Goal: Transaction & Acquisition: Purchase product/service

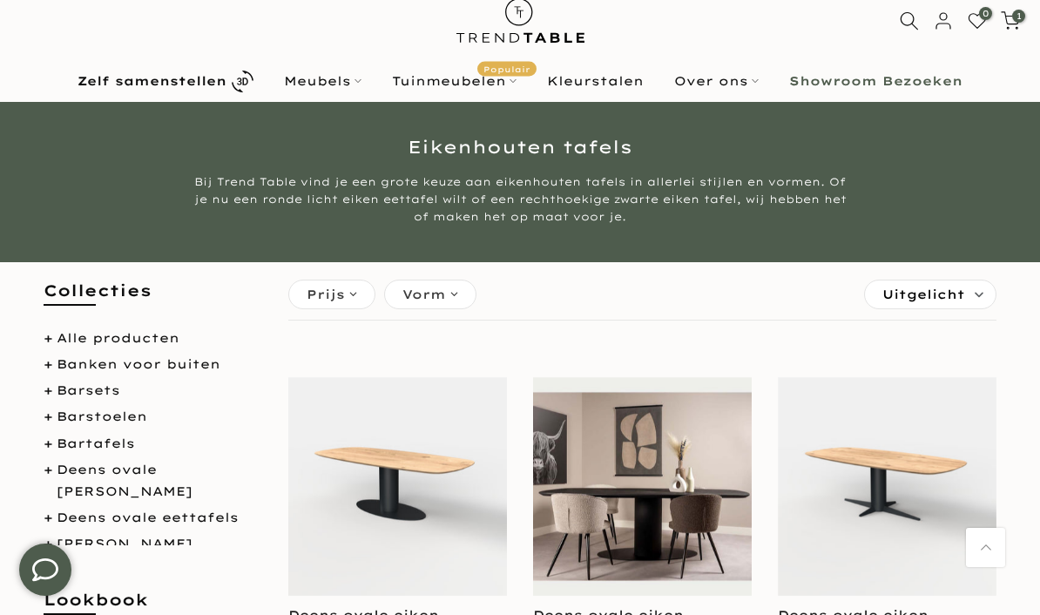
scroll to position [24, 0]
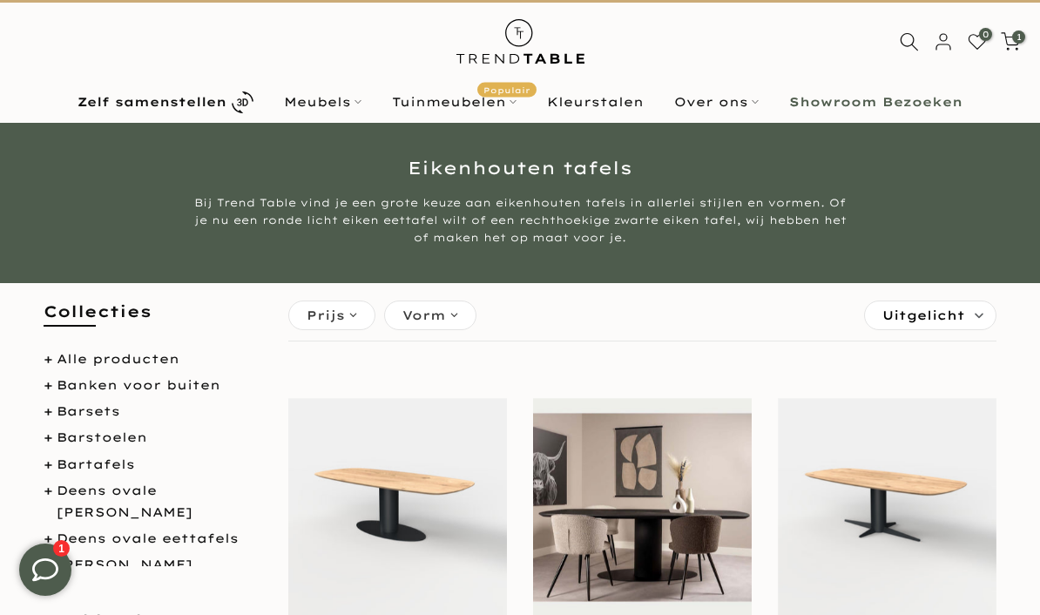
click at [223, 107] on b "Zelf samenstellen" at bounding box center [152, 102] width 149 height 12
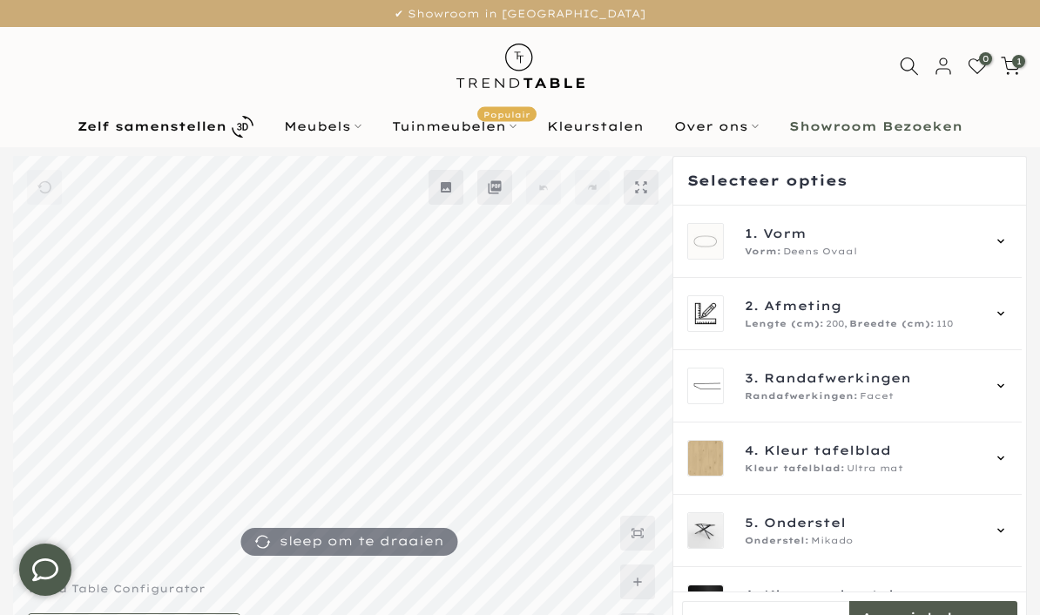
click at [1008, 239] on icon at bounding box center [1001, 241] width 14 height 14
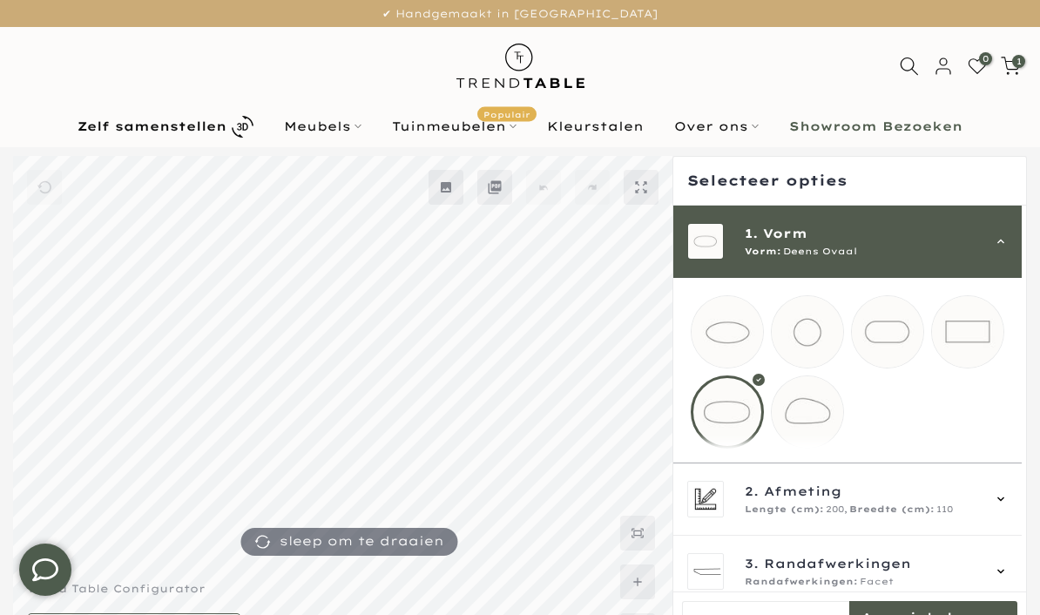
click at [987, 331] on mmq-loader at bounding box center [967, 331] width 71 height 71
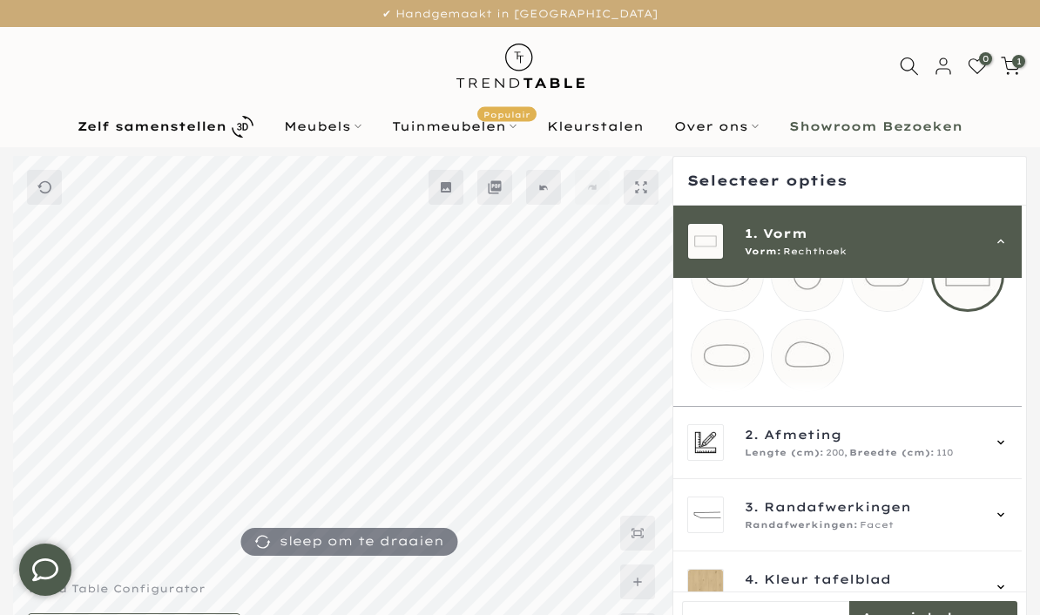
scroll to position [73, 0]
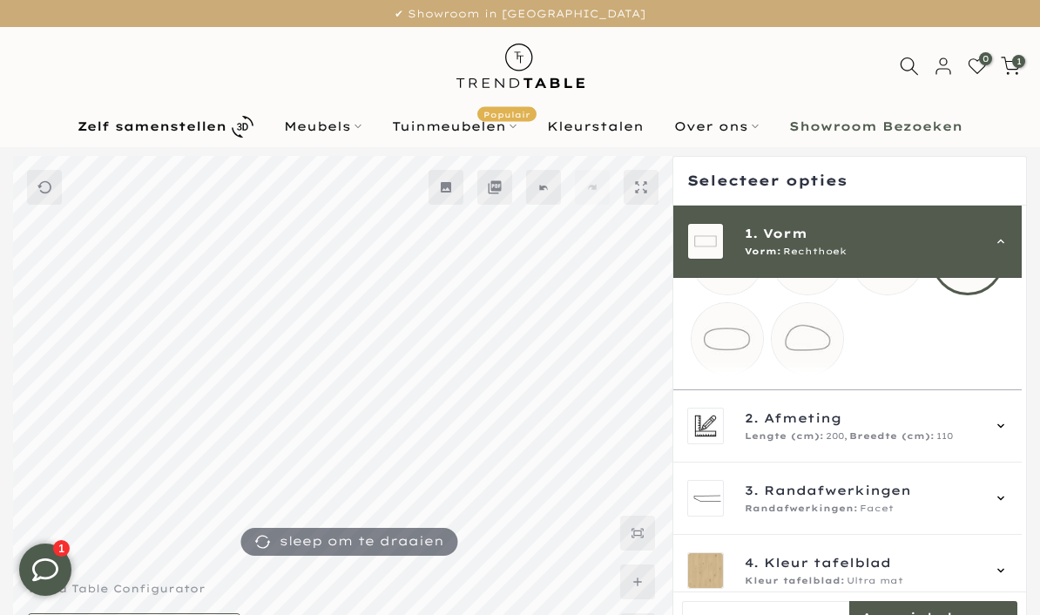
click at [1008, 433] on icon at bounding box center [1001, 426] width 14 height 14
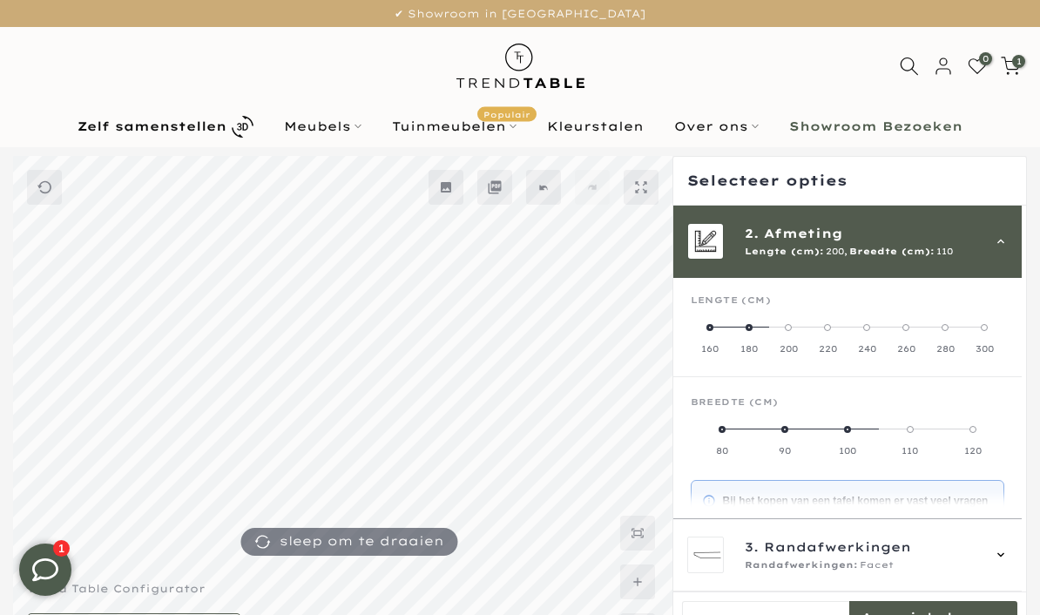
scroll to position [72, 0]
click at [720, 329] on label "160" at bounding box center [710, 338] width 39 height 35
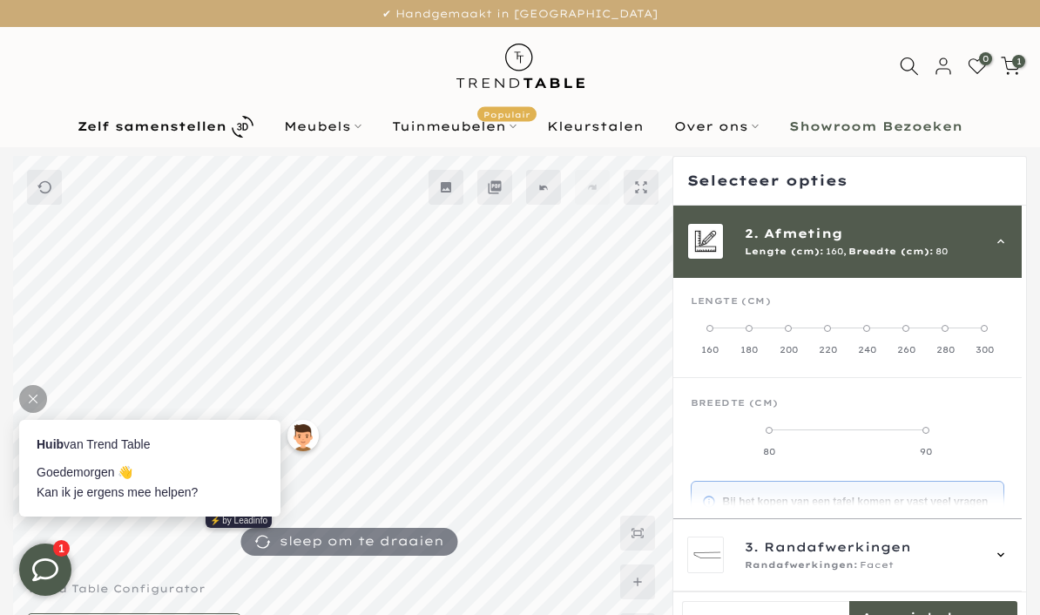
click at [939, 431] on label "90" at bounding box center [925, 440] width 157 height 35
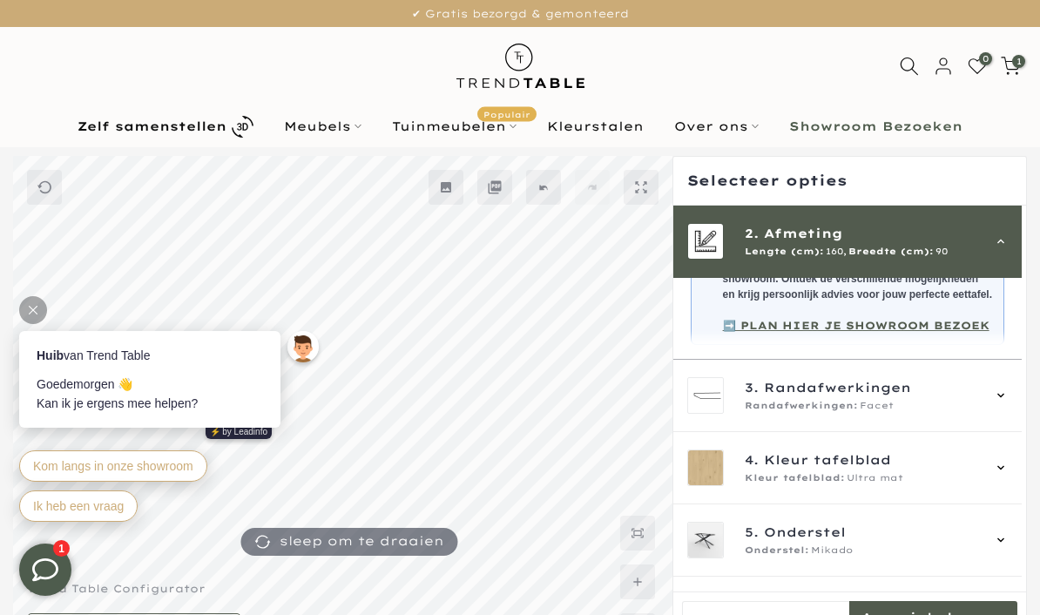
click at [1019, 408] on div "3. Randafwerkingen Randafwerkingen: Facet" at bounding box center [847, 396] width 348 height 72
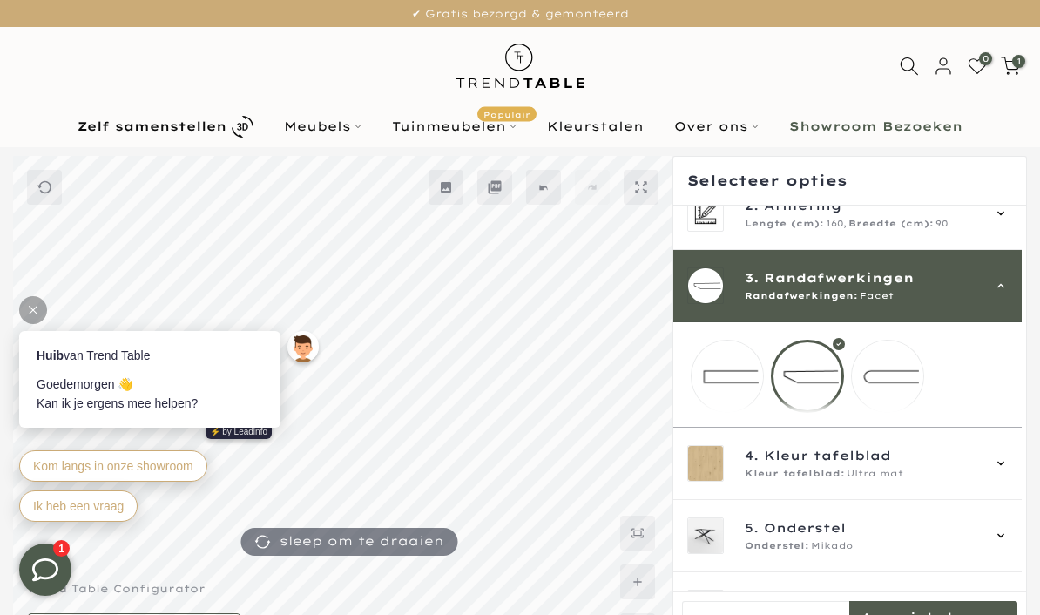
scroll to position [98, 0]
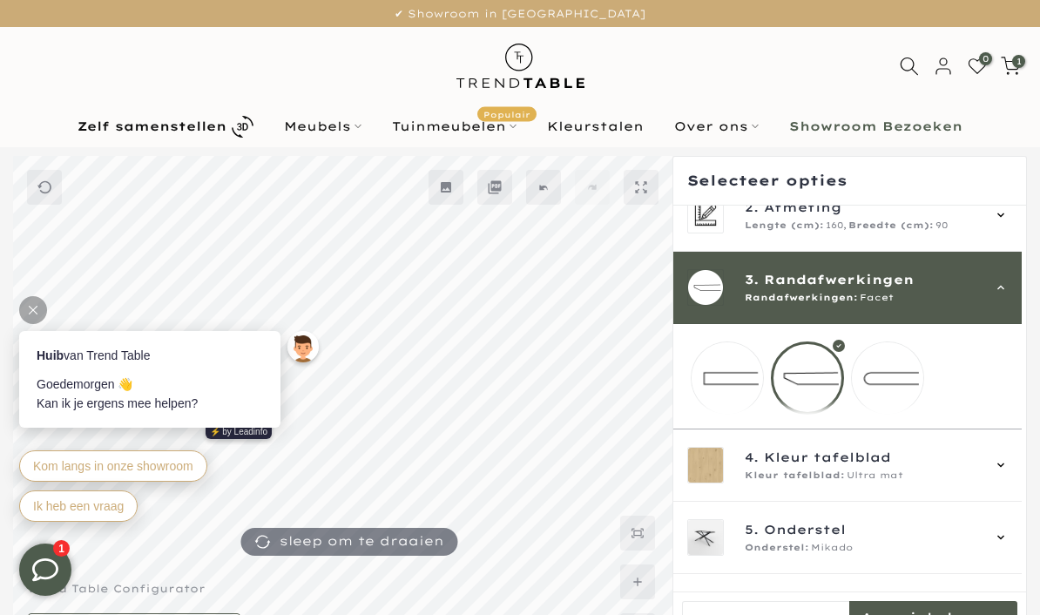
click at [896, 376] on mmq-loader at bounding box center [887, 377] width 71 height 71
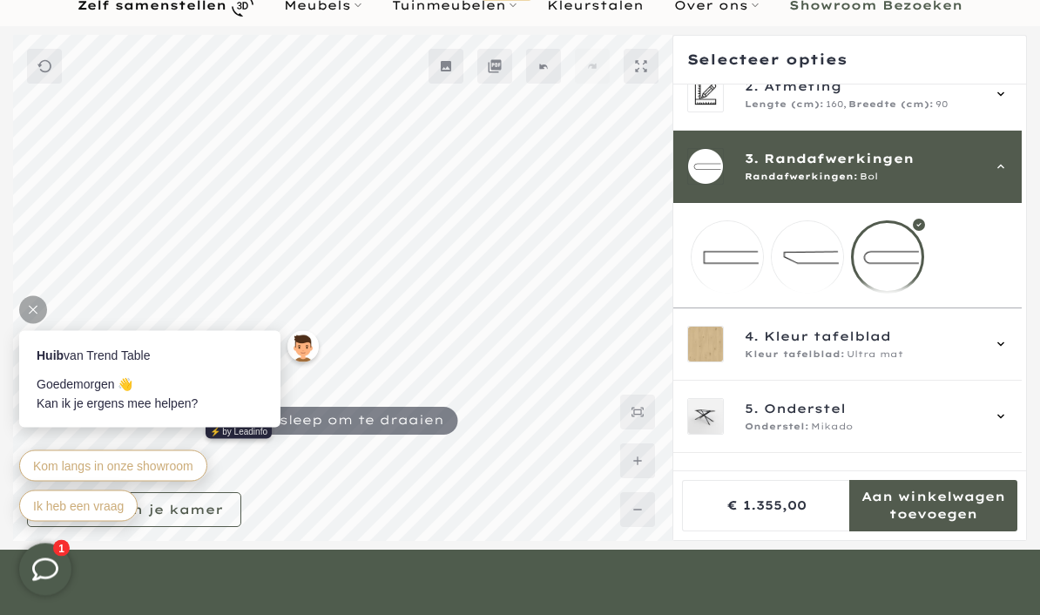
scroll to position [131, 0]
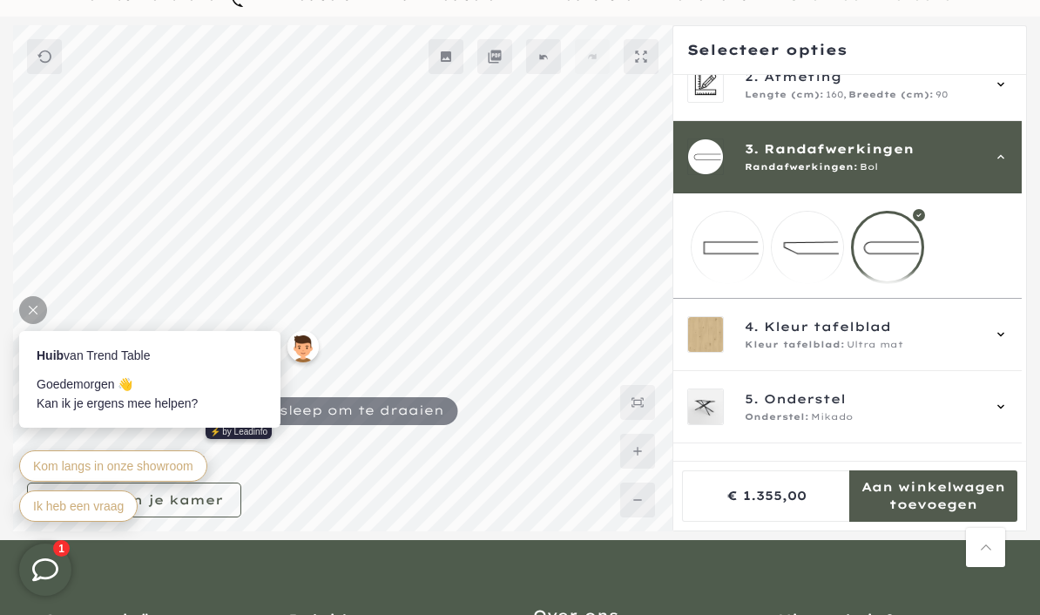
click at [1017, 352] on div "4. Kleur tafelblad Kleur tafelblad: Ultra mat" at bounding box center [847, 335] width 348 height 72
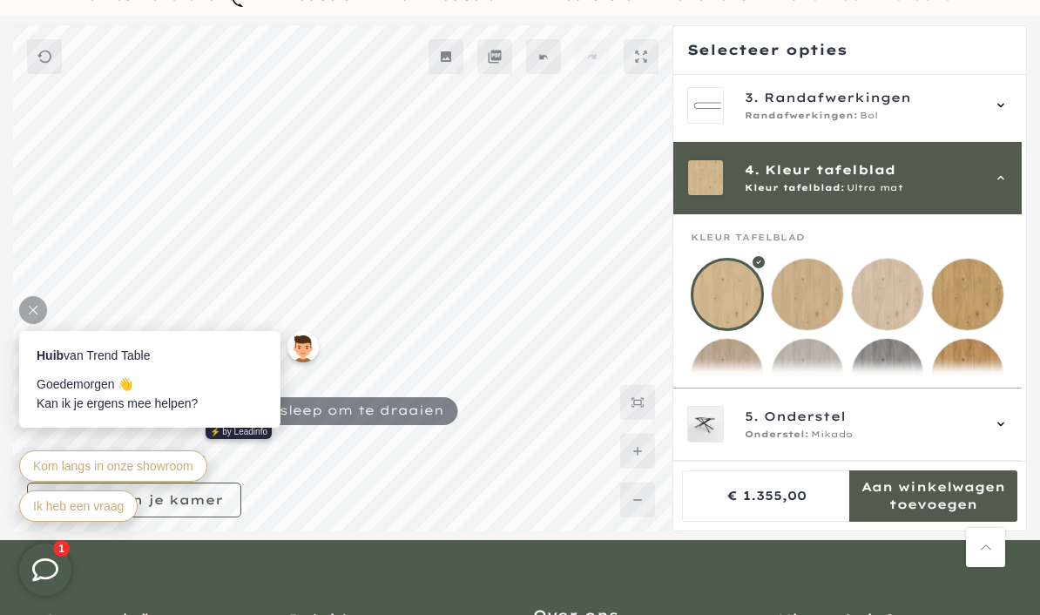
scroll to position [217, 0]
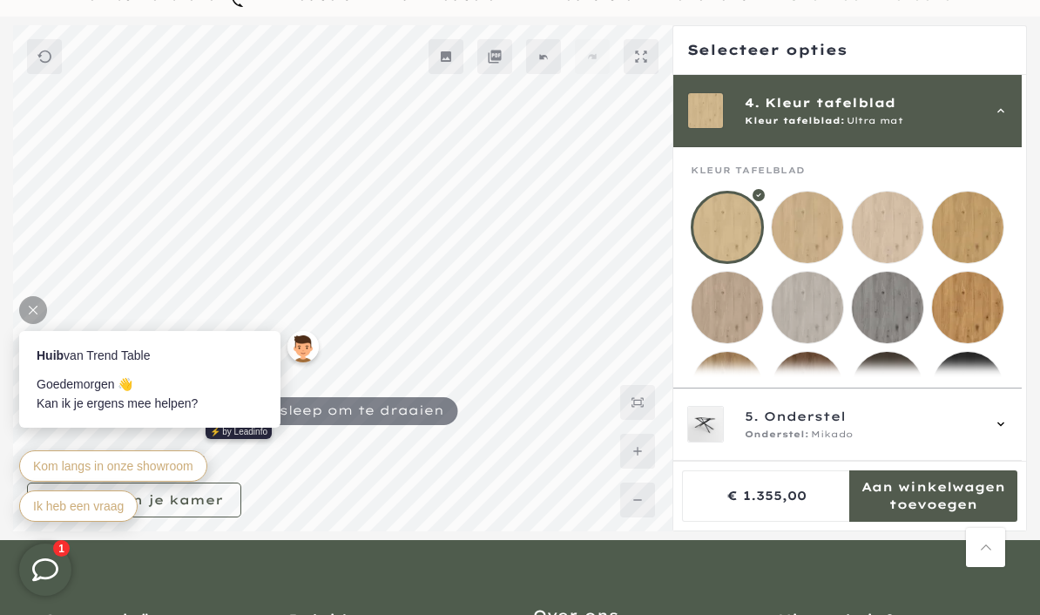
click at [733, 304] on mmq-loader at bounding box center [727, 307] width 71 height 71
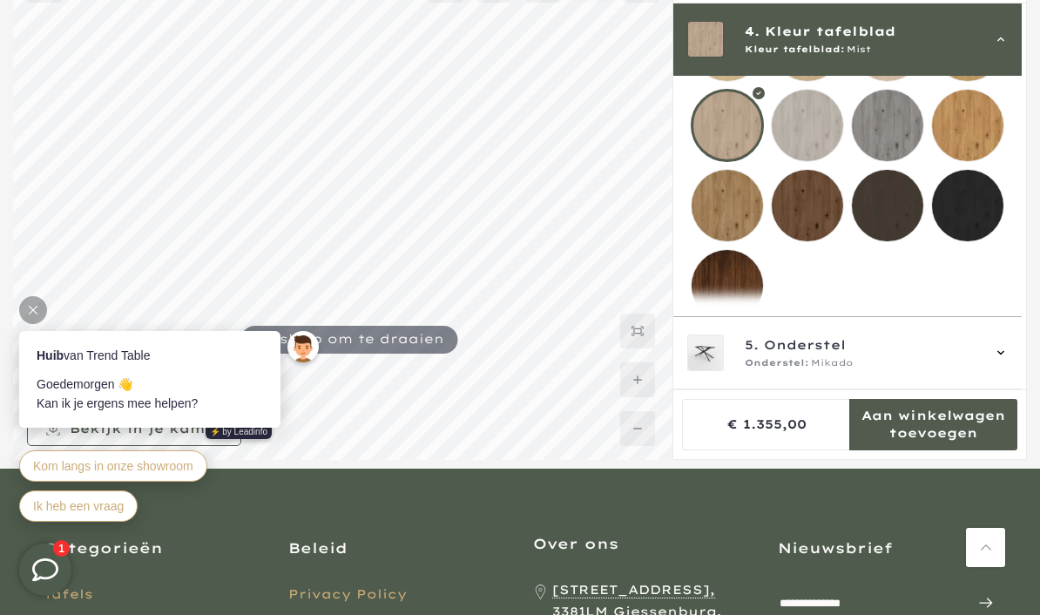
scroll to position [325, 0]
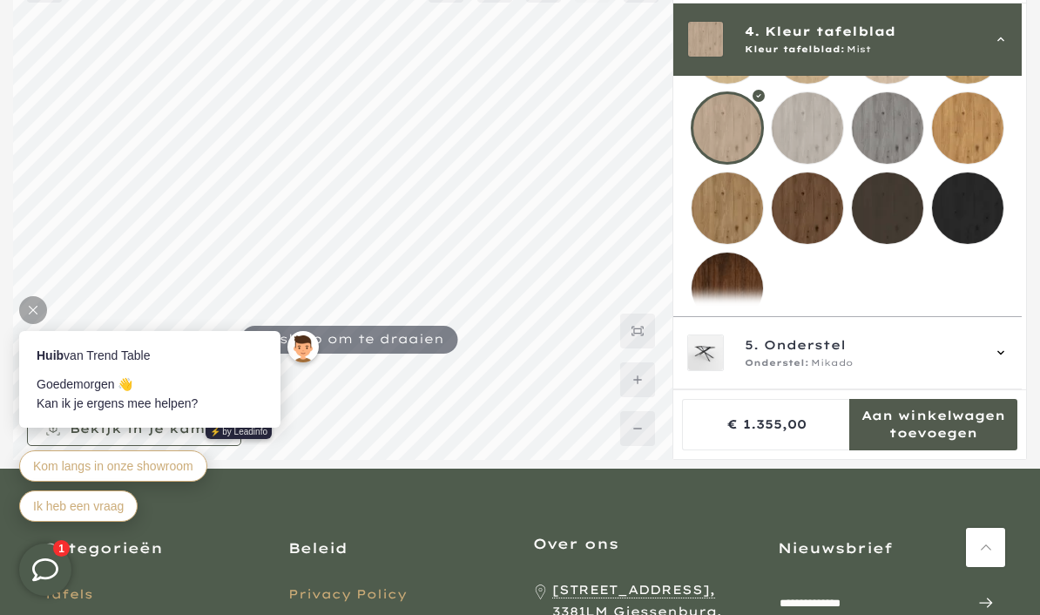
click at [1028, 418] on div at bounding box center [520, 207] width 1040 height 506
click at [1018, 389] on div "5. Onderstel Onderstel: Mikado" at bounding box center [847, 353] width 348 height 72
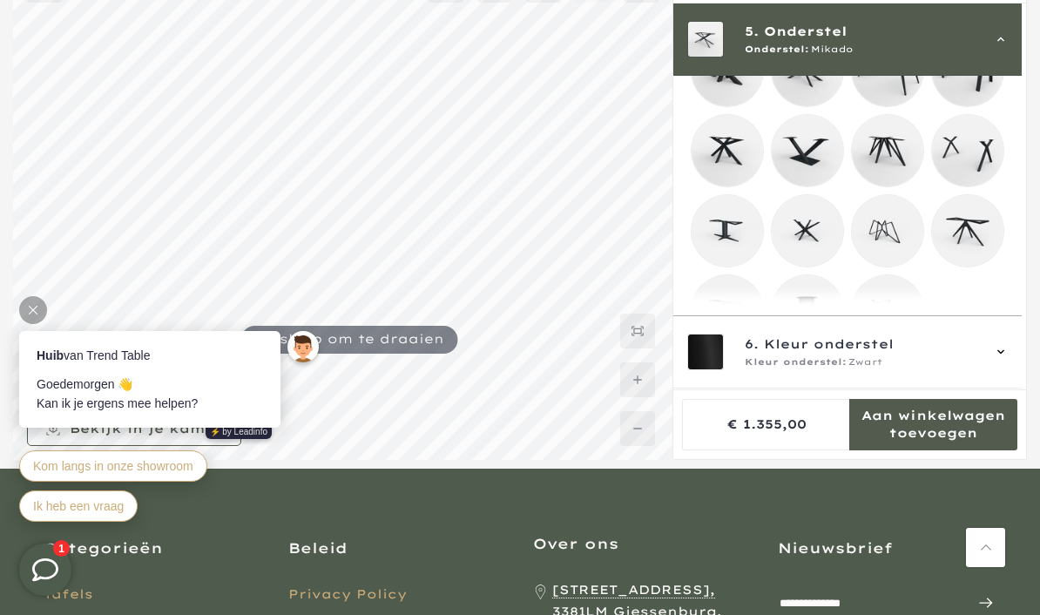
scroll to position [428, 0]
click at [893, 327] on mmq-loader at bounding box center [887, 311] width 71 height 71
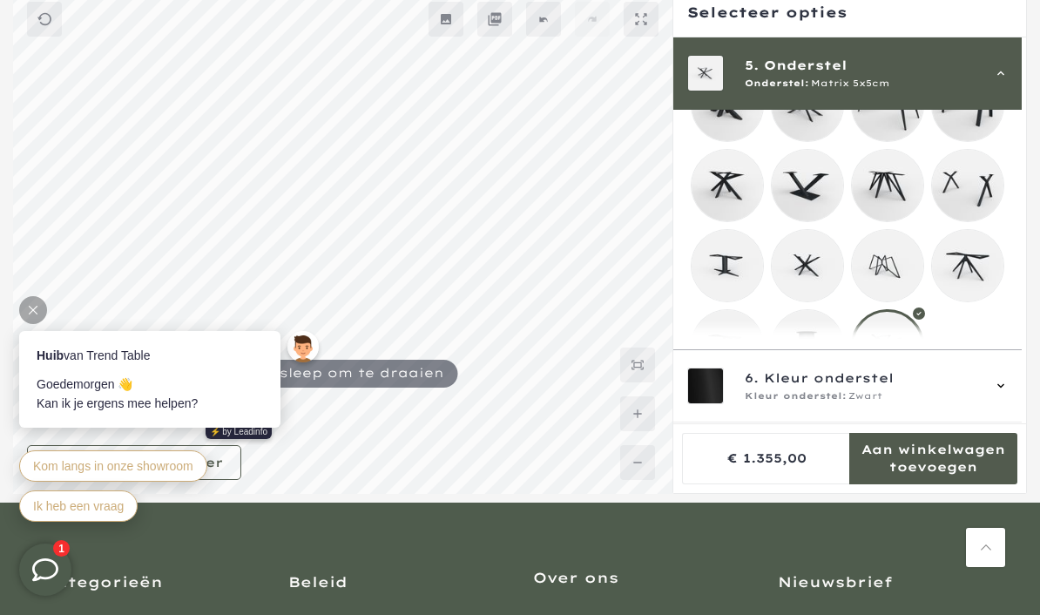
click at [1017, 423] on div "6. Kleur onderstel Kleur onderstel: Zwart" at bounding box center [847, 387] width 348 height 72
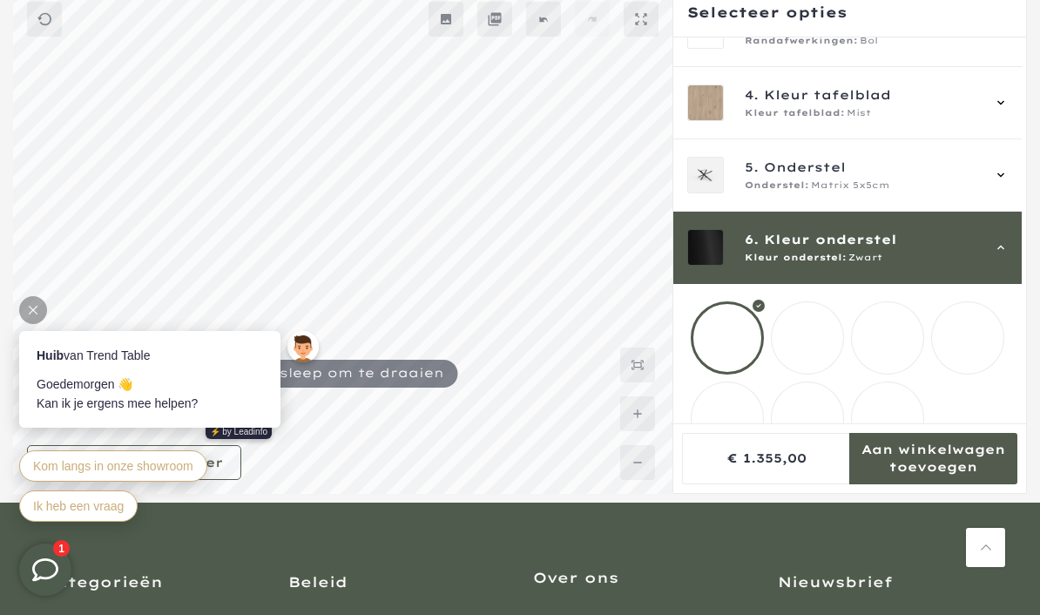
scroll to position [179, 0]
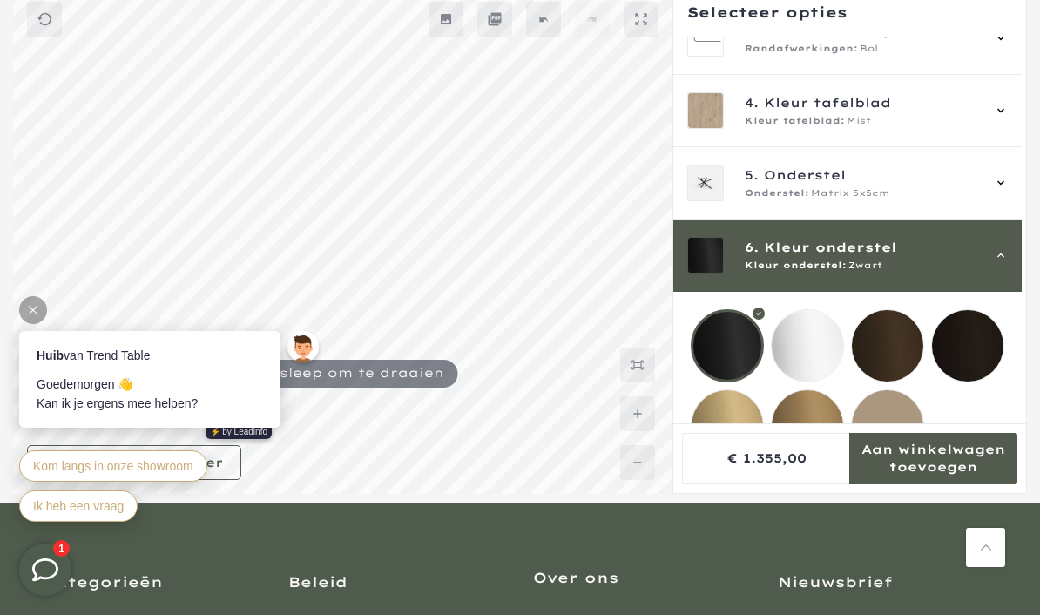
click at [742, 342] on div at bounding box center [727, 345] width 73 height 73
click at [40, 301] on div at bounding box center [33, 310] width 28 height 28
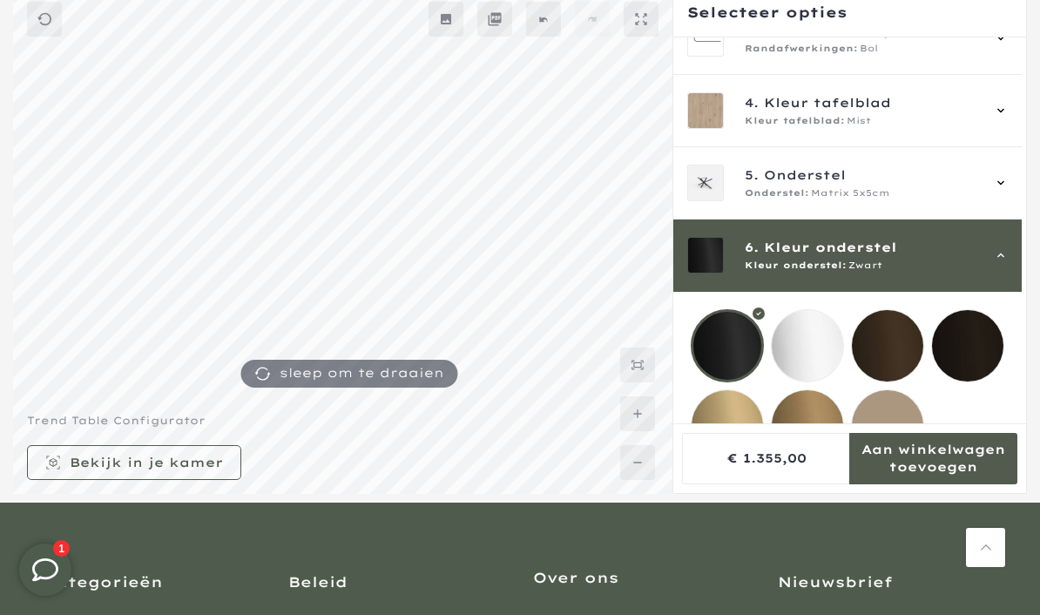
scroll to position [156, 0]
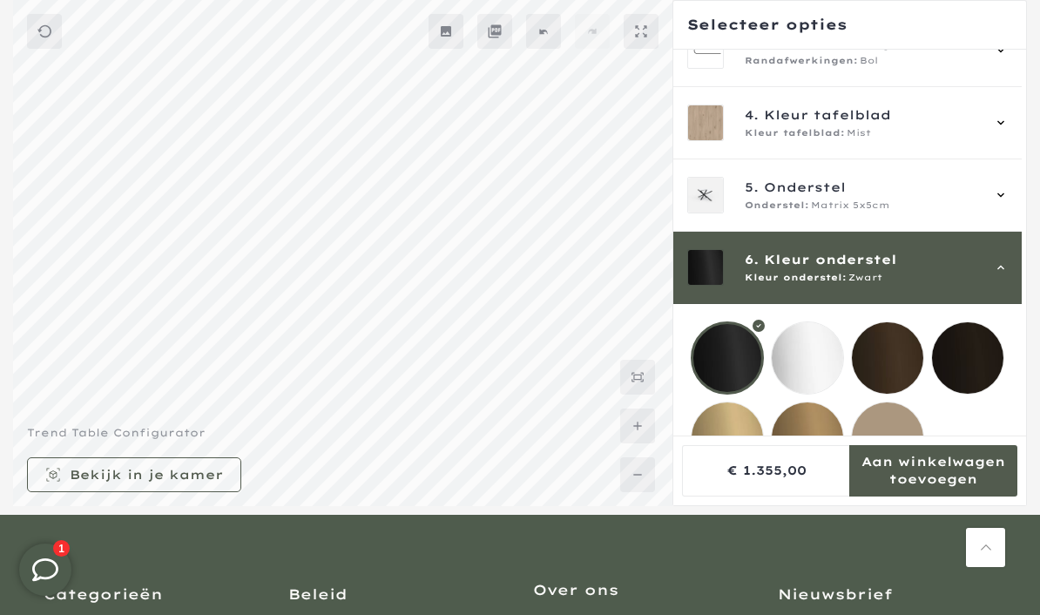
click at [219, 483] on mmq-formatted-message at bounding box center [146, 474] width 153 height 17
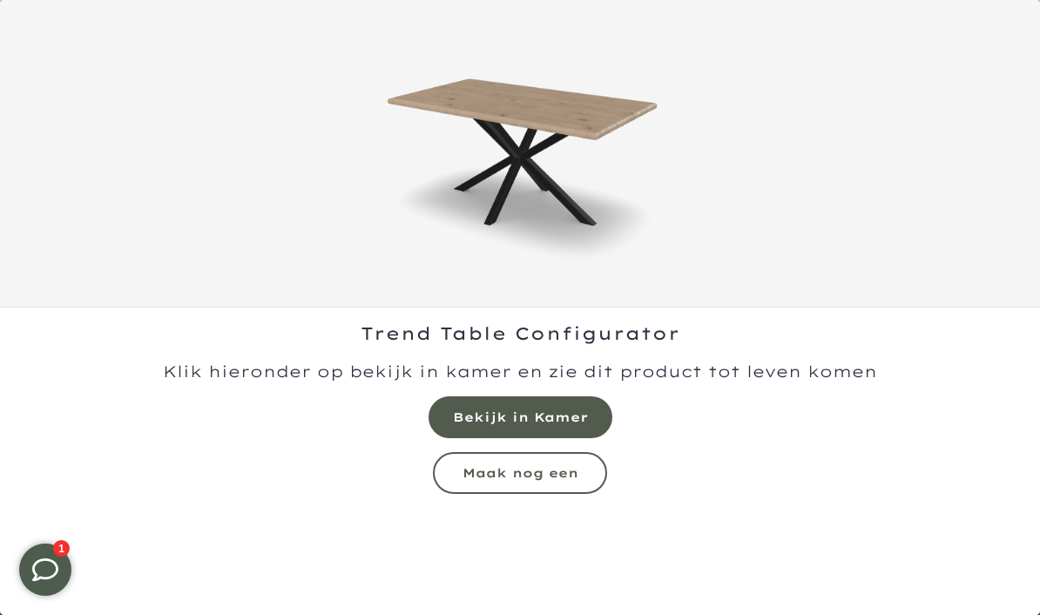
click at [570, 413] on mmq-formatted-message at bounding box center [520, 416] width 135 height 17
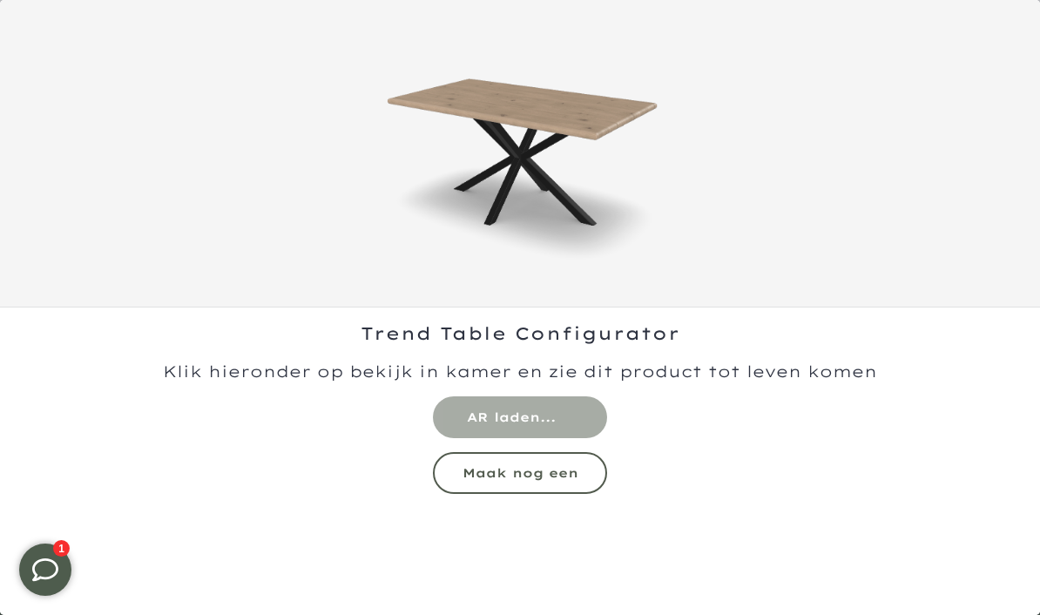
scroll to position [0, 0]
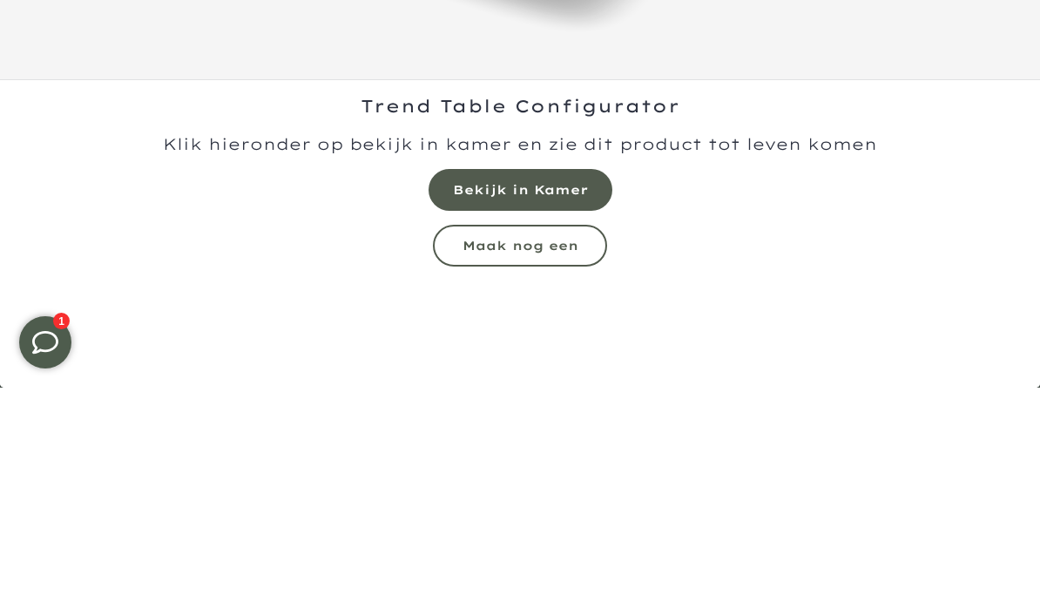
scroll to position [227, 0]
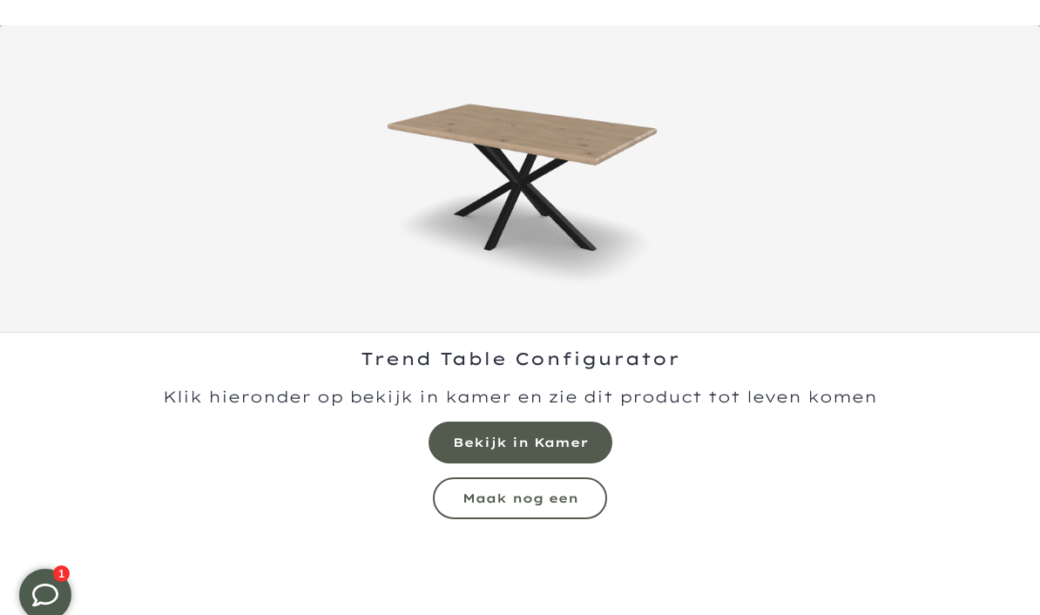
scroll to position [202, 0]
